Goal: Ask a question

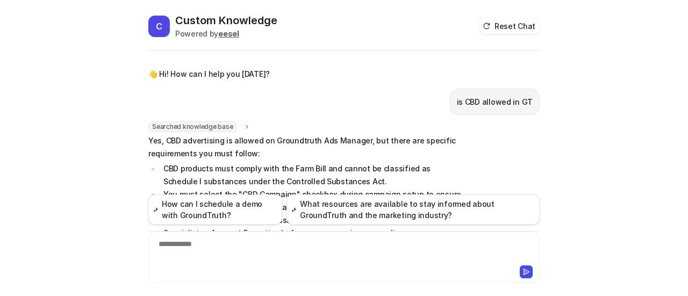
scroll to position [143, 0]
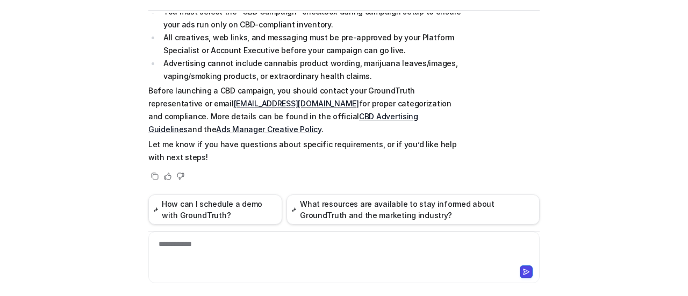
click at [220, 240] on div "**********" at bounding box center [344, 251] width 386 height 25
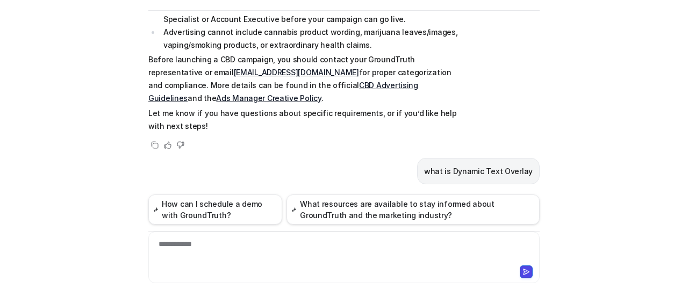
scroll to position [199, 0]
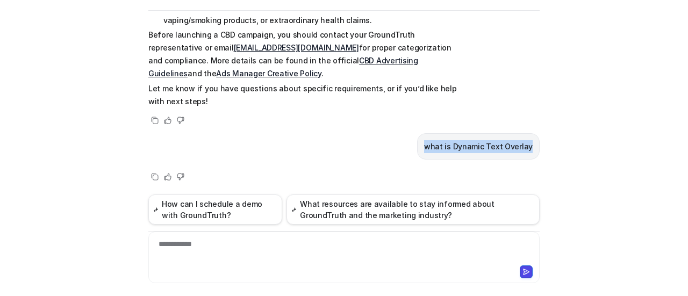
drag, startPoint x: 436, startPoint y: 147, endPoint x: 539, endPoint y: 144, distance: 103.2
click at [539, 144] on div "C Custom Knowledge Powered by eesel Reset Chat 👋 Hi! How can I help you [DATE]?…" at bounding box center [344, 114] width 408 height 283
copy p "what is Dynamic Text Overlay"
click at [570, 177] on div "C Custom Knowledge Powered by eesel Reset Chat 👋 Hi! How can I help you [DATE]?…" at bounding box center [344, 148] width 688 height 296
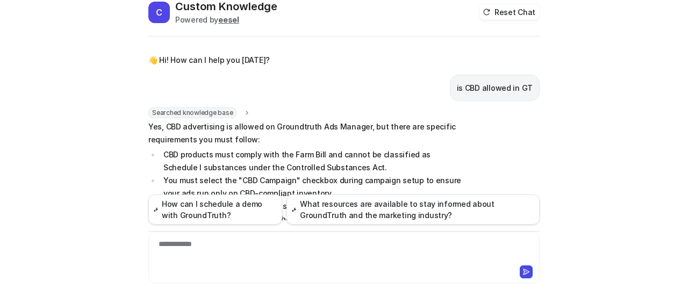
scroll to position [0, 0]
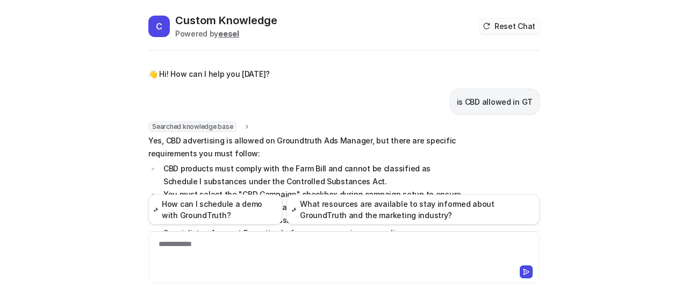
click at [505, 22] on button "Reset Chat" at bounding box center [509, 26] width 60 height 16
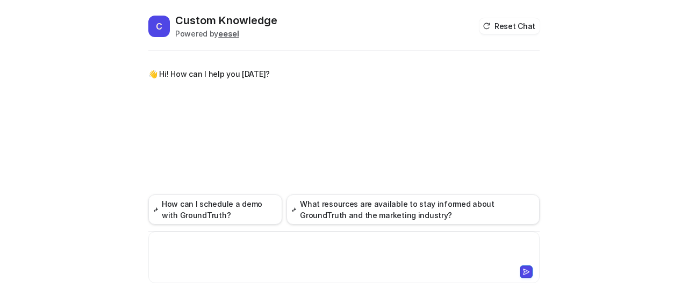
click at [215, 250] on div at bounding box center [344, 251] width 386 height 25
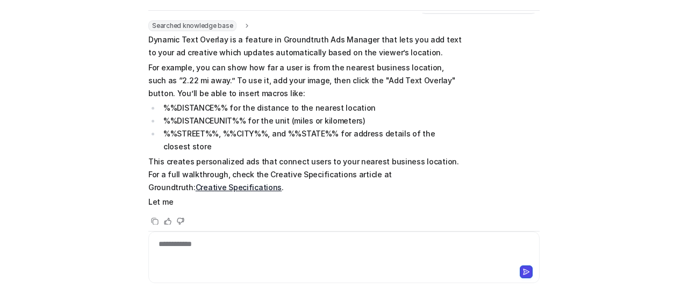
scroll to position [76, 0]
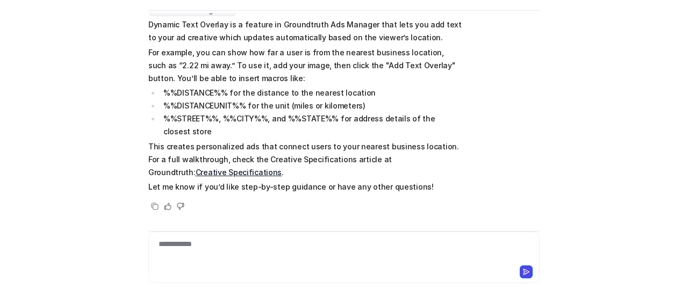
click at [282, 168] on link "Creative Specifications" at bounding box center [239, 172] width 87 height 9
click at [212, 246] on div at bounding box center [344, 251] width 386 height 25
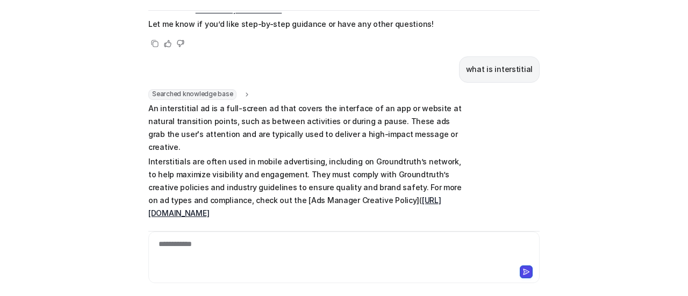
scroll to position [254, 0]
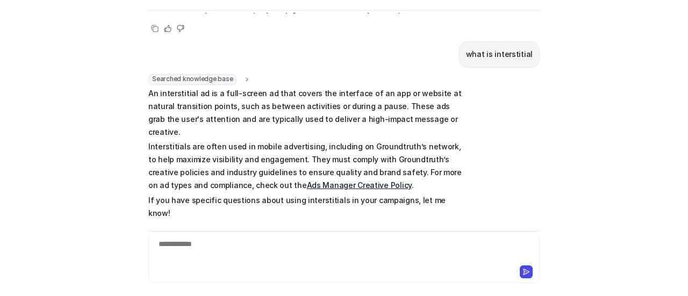
click at [598, 118] on div "C Custom Knowledge Powered by eesel Reset Chat 👋 Hi! How can I help you today? …" at bounding box center [344, 148] width 688 height 296
click at [525, 158] on div "Searched knowledge base search_queries : [ "interstitial ad definition Groundtr…" at bounding box center [343, 156] width 391 height 165
